Goal: Complete Application Form: Complete application form

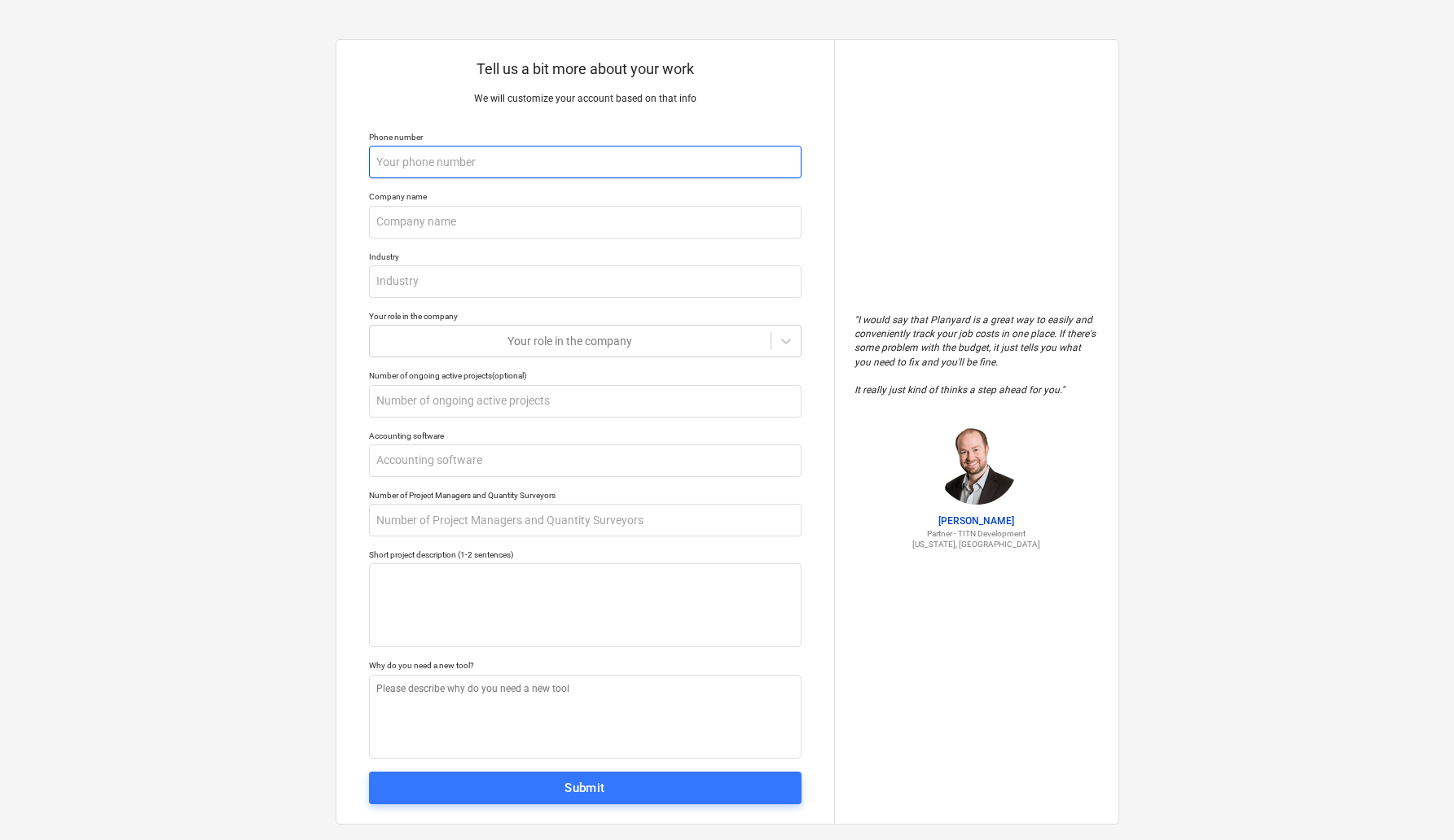
click at [459, 157] on input "text" at bounding box center [585, 162] width 432 height 33
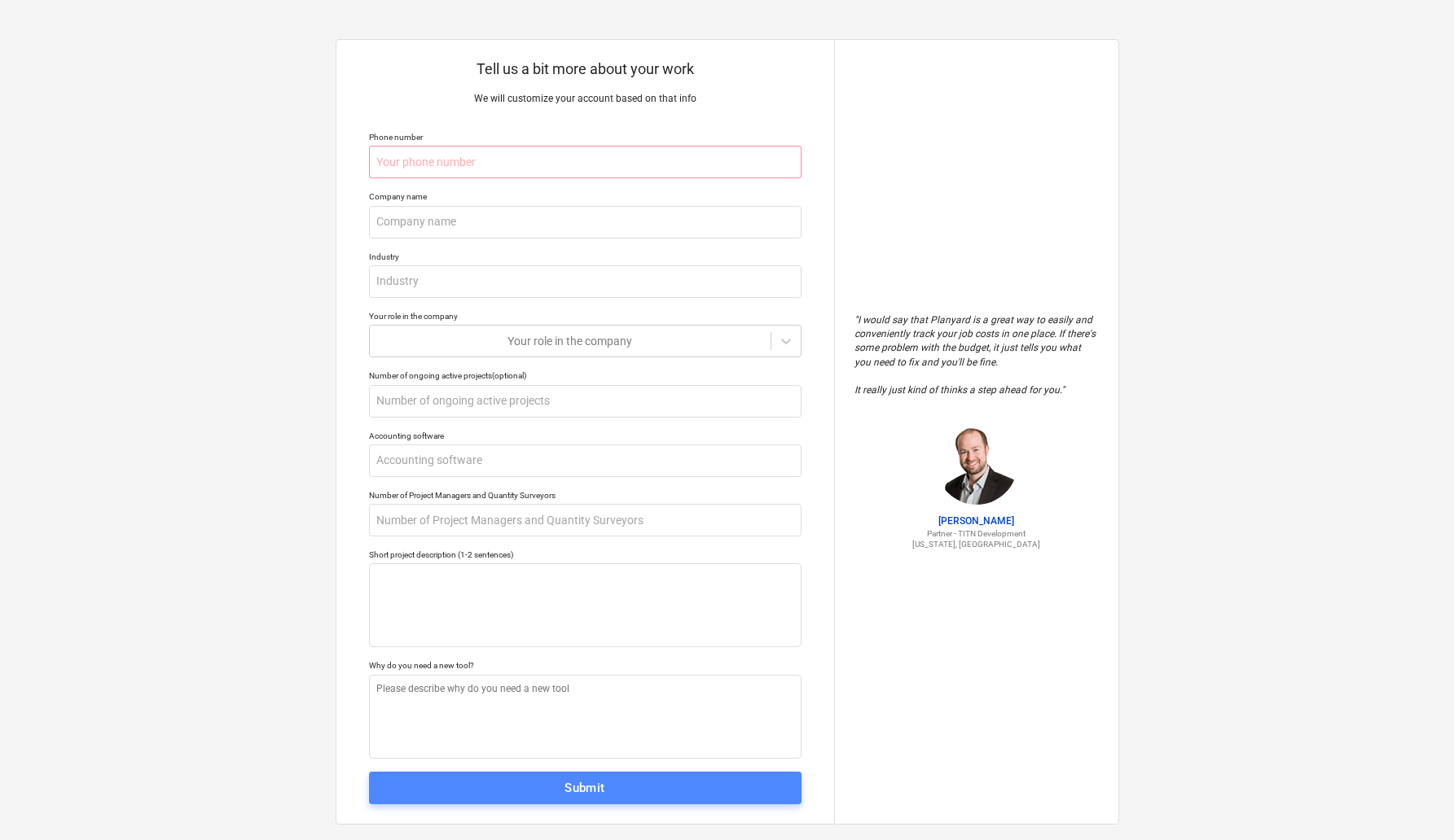
click at [589, 788] on div "Submit" at bounding box center [585, 788] width 41 height 21
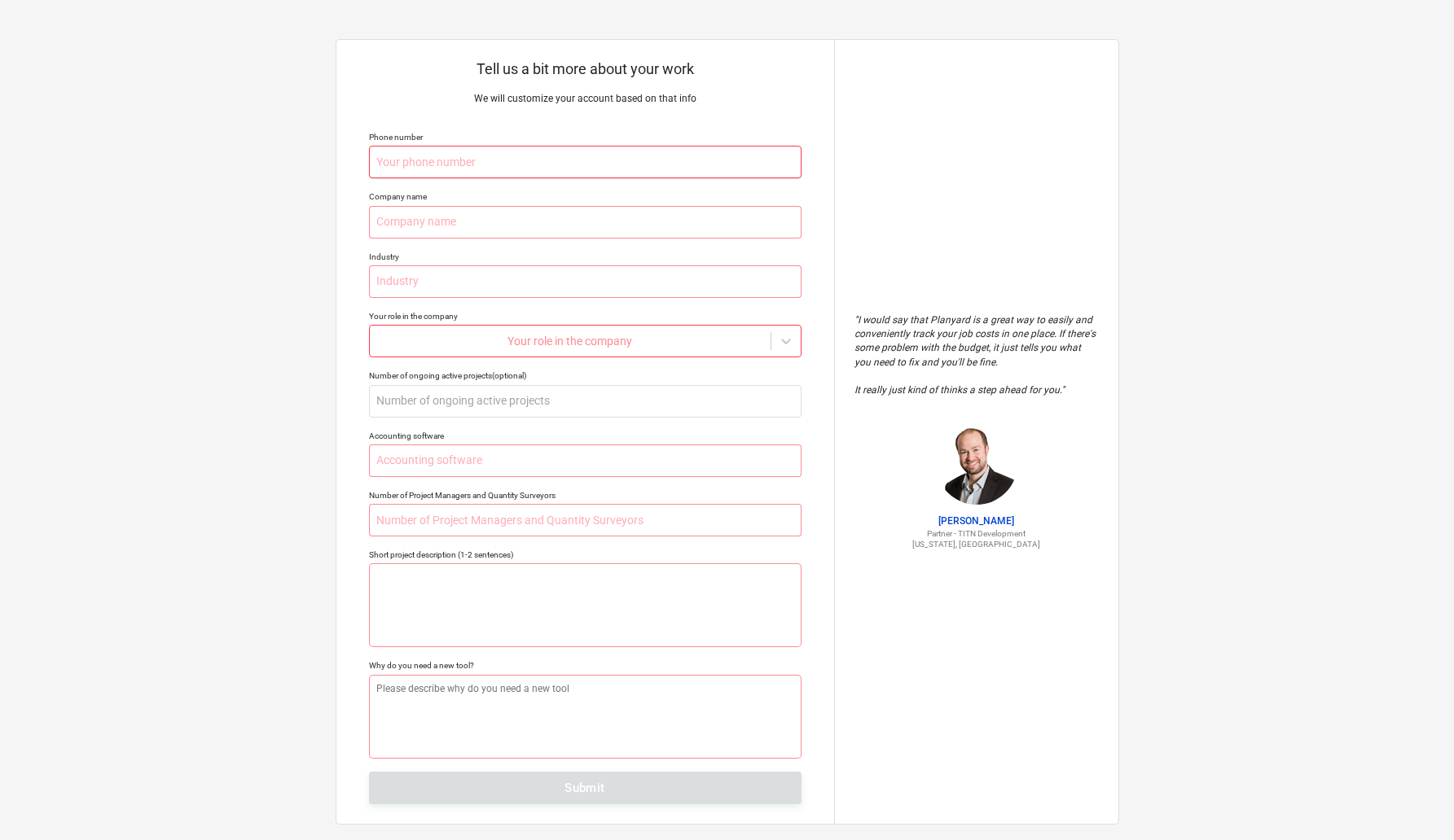
click at [424, 163] on input "text" at bounding box center [585, 162] width 432 height 33
type textarea "x"
type input "5"
type textarea "x"
type input "54"
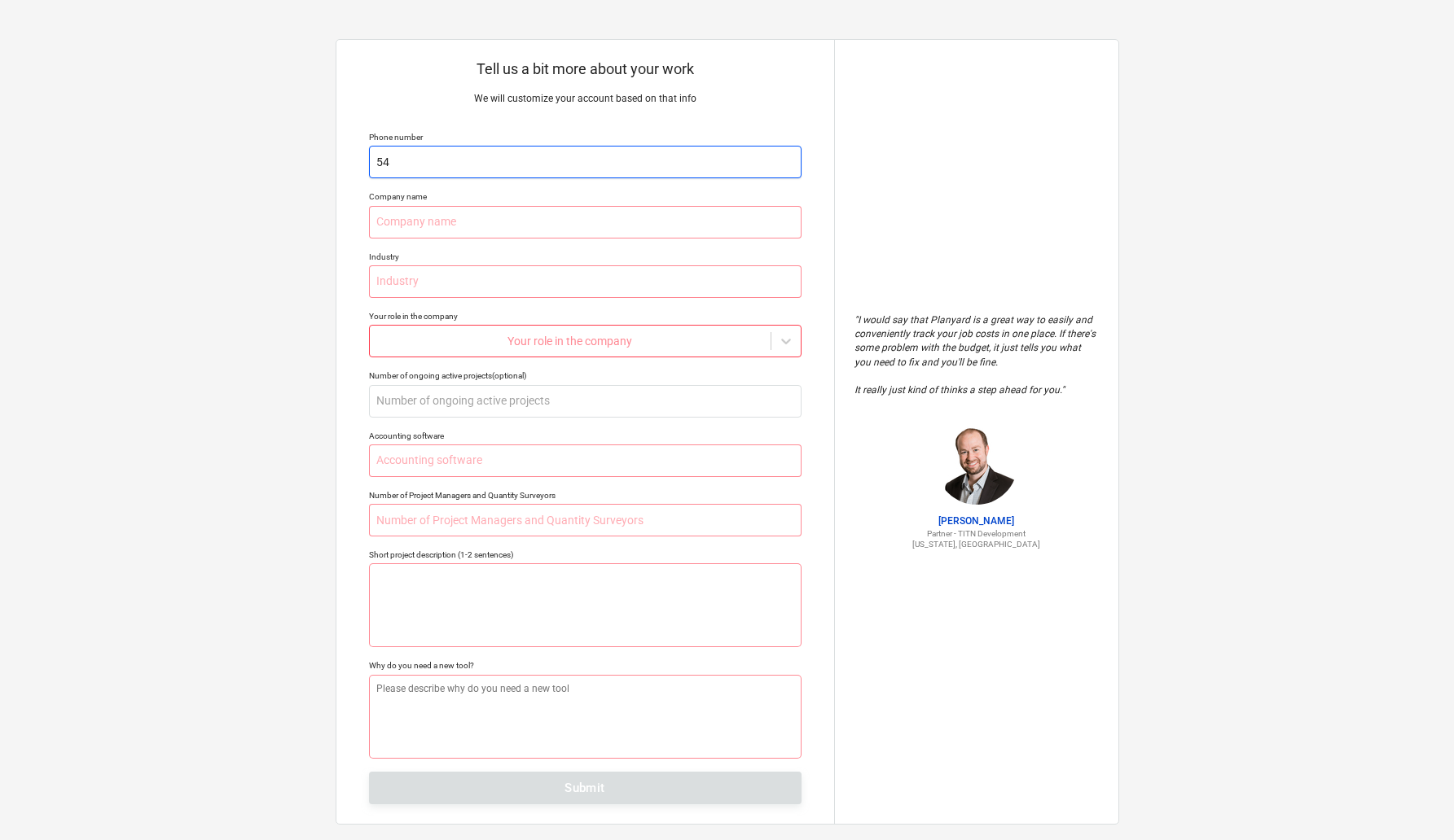
type textarea "x"
type input "541"
type textarea "x"
type input "5414"
type textarea "x"
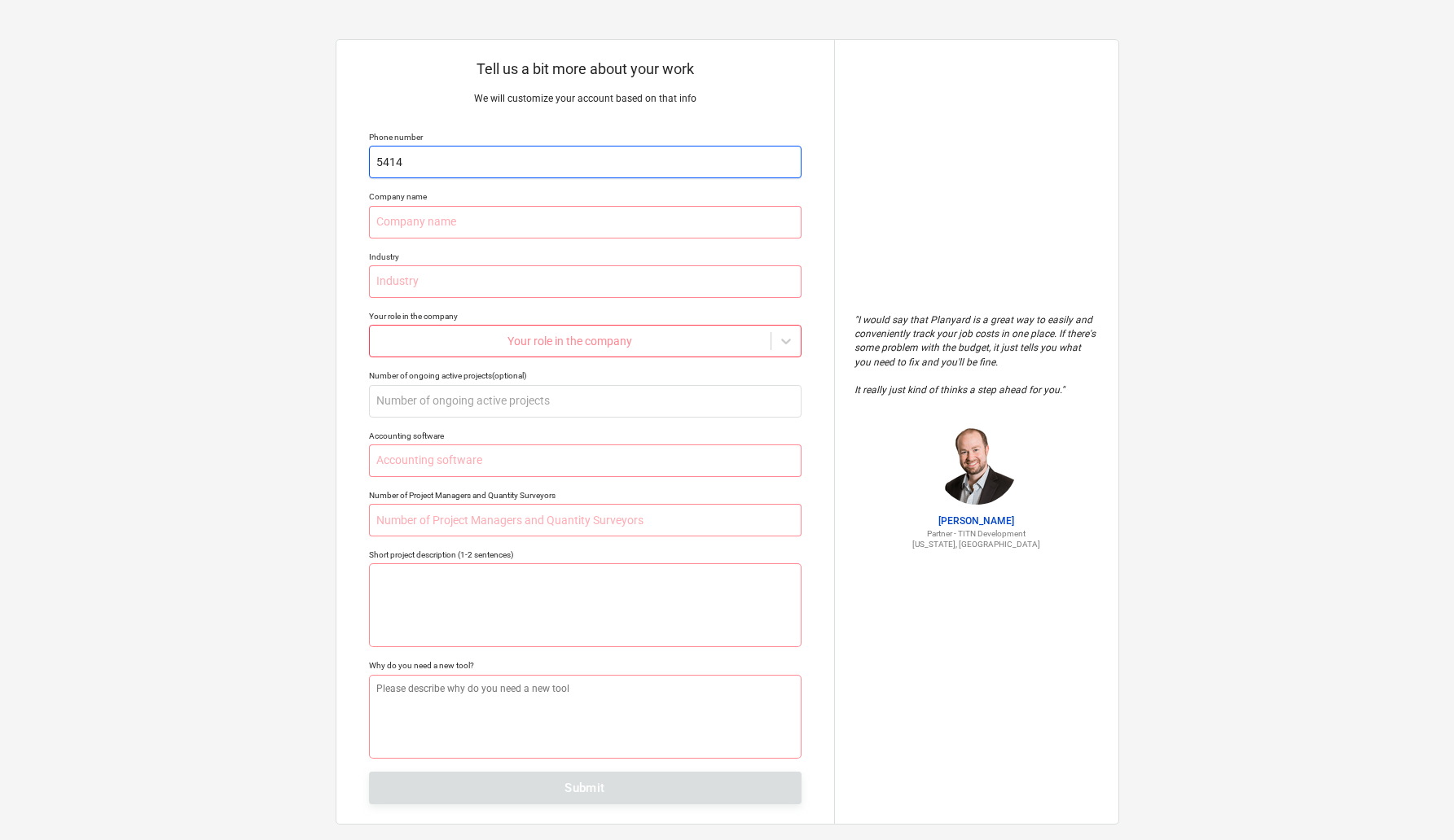
type input "54148"
type textarea "x"
type input "541480"
type textarea "x"
type input "5414800"
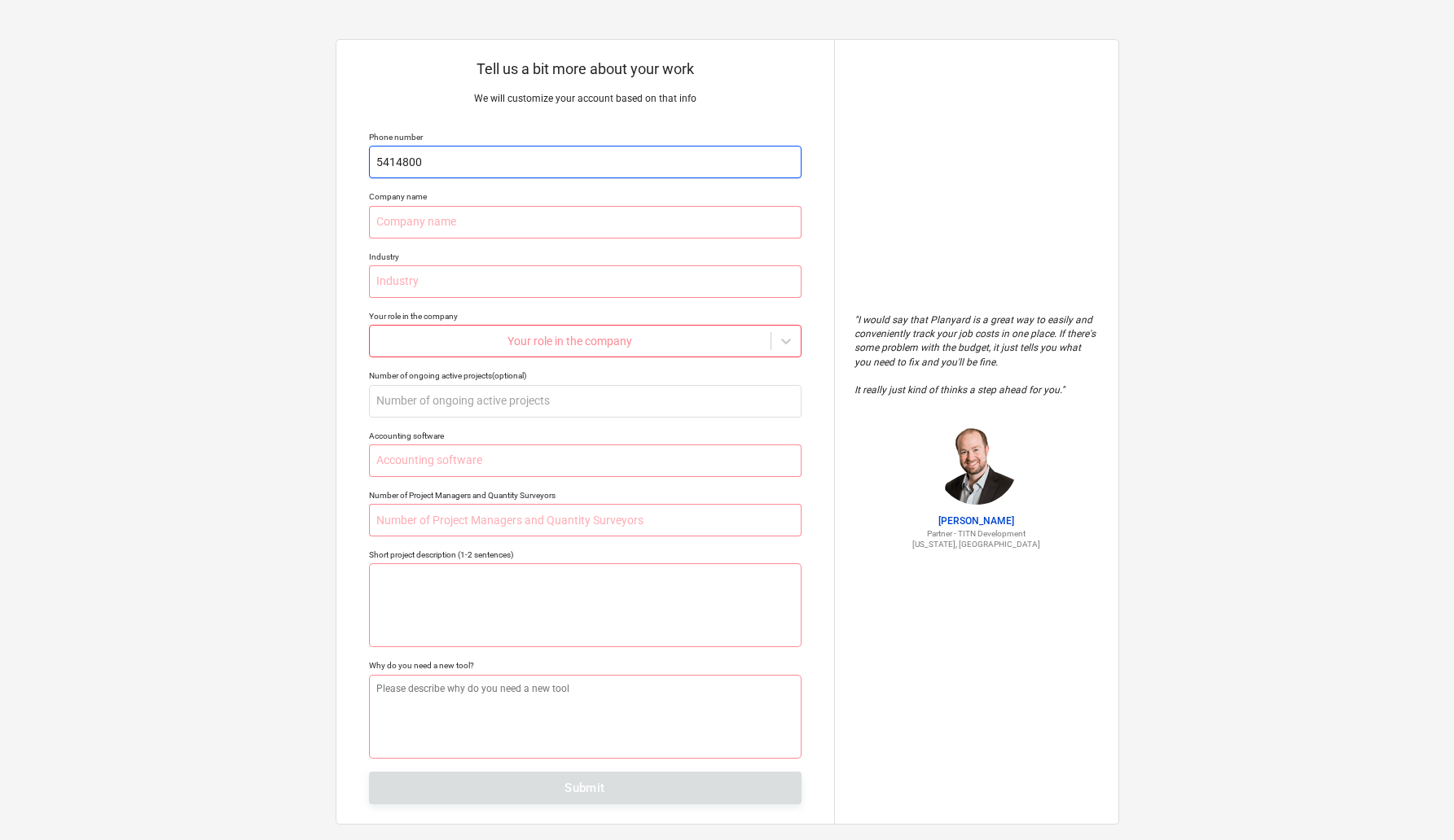
type textarea "x"
type input "54148007"
type textarea "x"
type input "541480076"
type textarea "x"
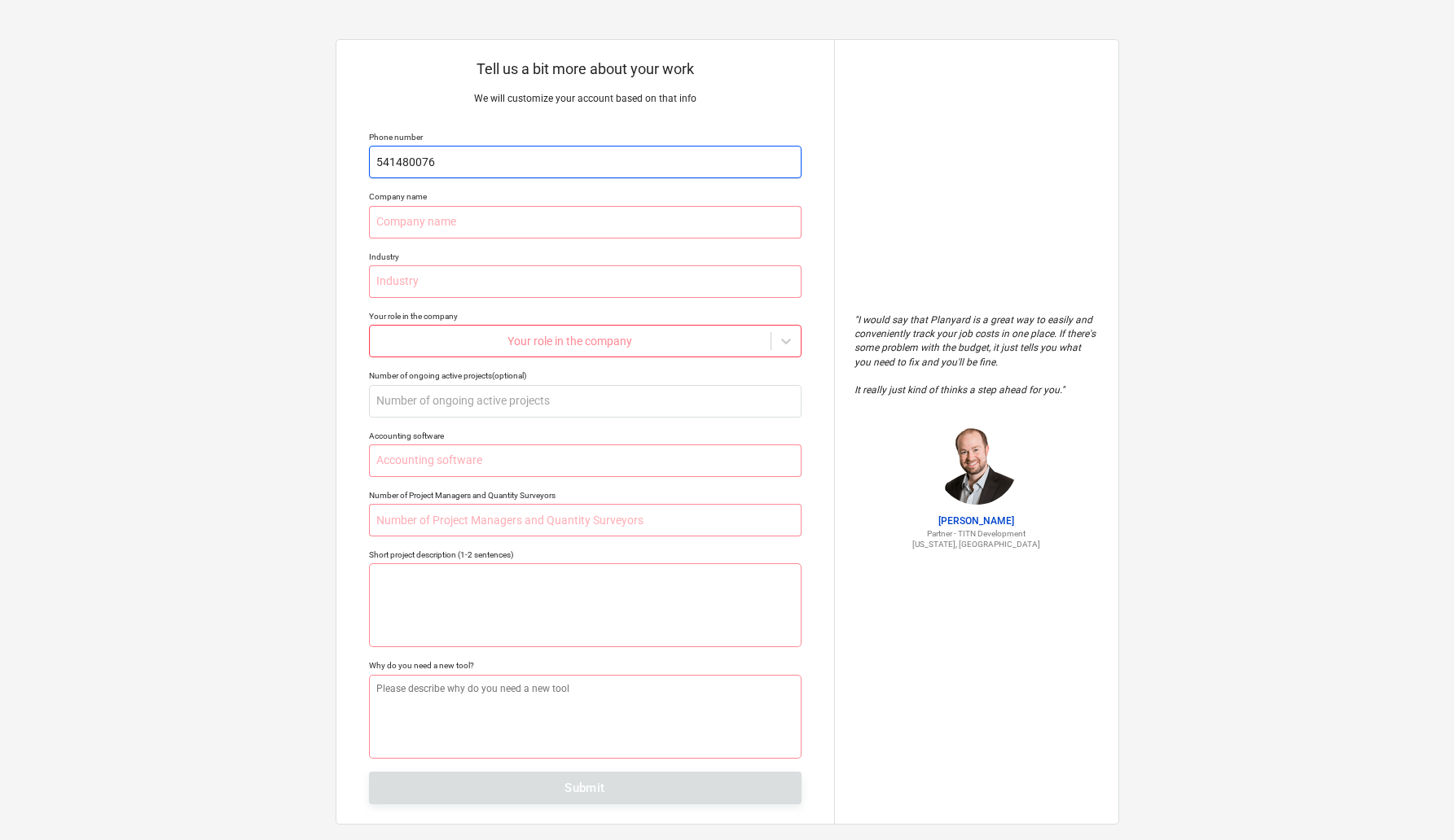
type input "5414800769"
type textarea "x"
